Goal: Information Seeking & Learning: Check status

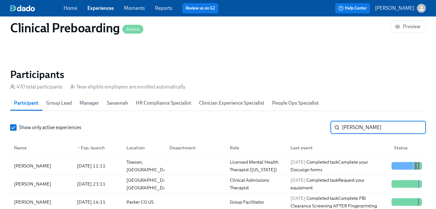
scroll to position [652, 0]
click at [345, 134] on input "[PERSON_NAME]" at bounding box center [384, 127] width 84 height 13
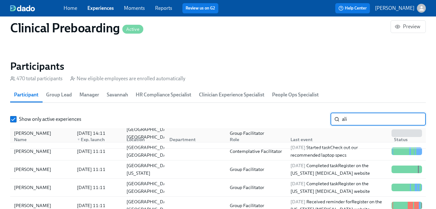
scroll to position [667, 0]
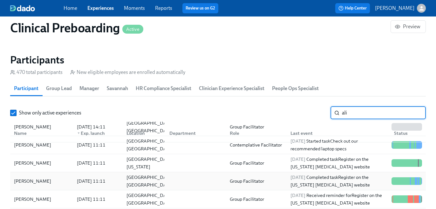
click at [310, 181] on div "[DATE] Completed task Register on the [US_STATE] [MEDICAL_DATA] website" at bounding box center [338, 181] width 101 height 15
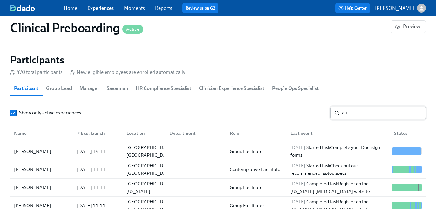
click at [345, 112] on input "ali" at bounding box center [384, 113] width 84 height 13
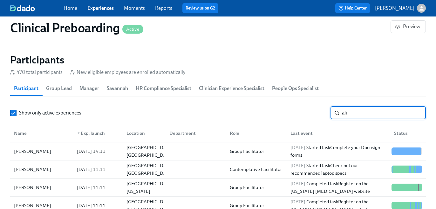
click at [345, 112] on input "ali" at bounding box center [384, 113] width 84 height 13
paste input "[PERSON_NAME]"
type input "[PERSON_NAME]"
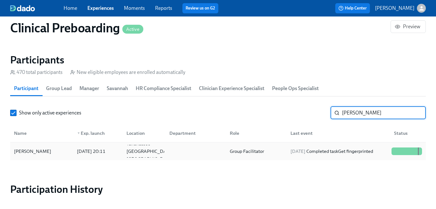
click at [169, 154] on div at bounding box center [194, 151] width 60 height 13
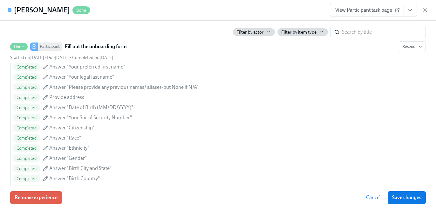
scroll to position [601, 0]
